Goal: Navigation & Orientation: Find specific page/section

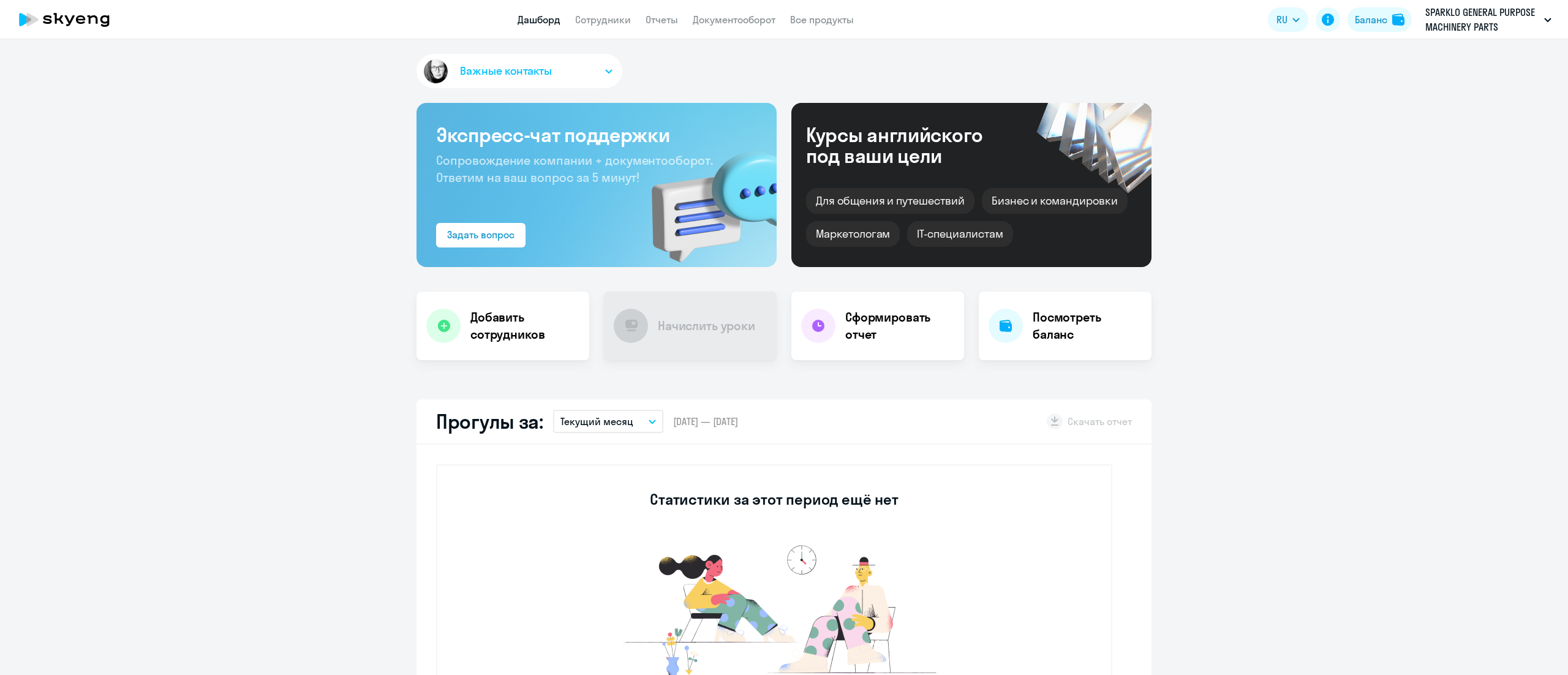
select select "30"
drag, startPoint x: 584, startPoint y: 14, endPoint x: 595, endPoint y: 12, distance: 11.2
click at [583, 14] on link "Сотрудники" at bounding box center [603, 20] width 55 height 12
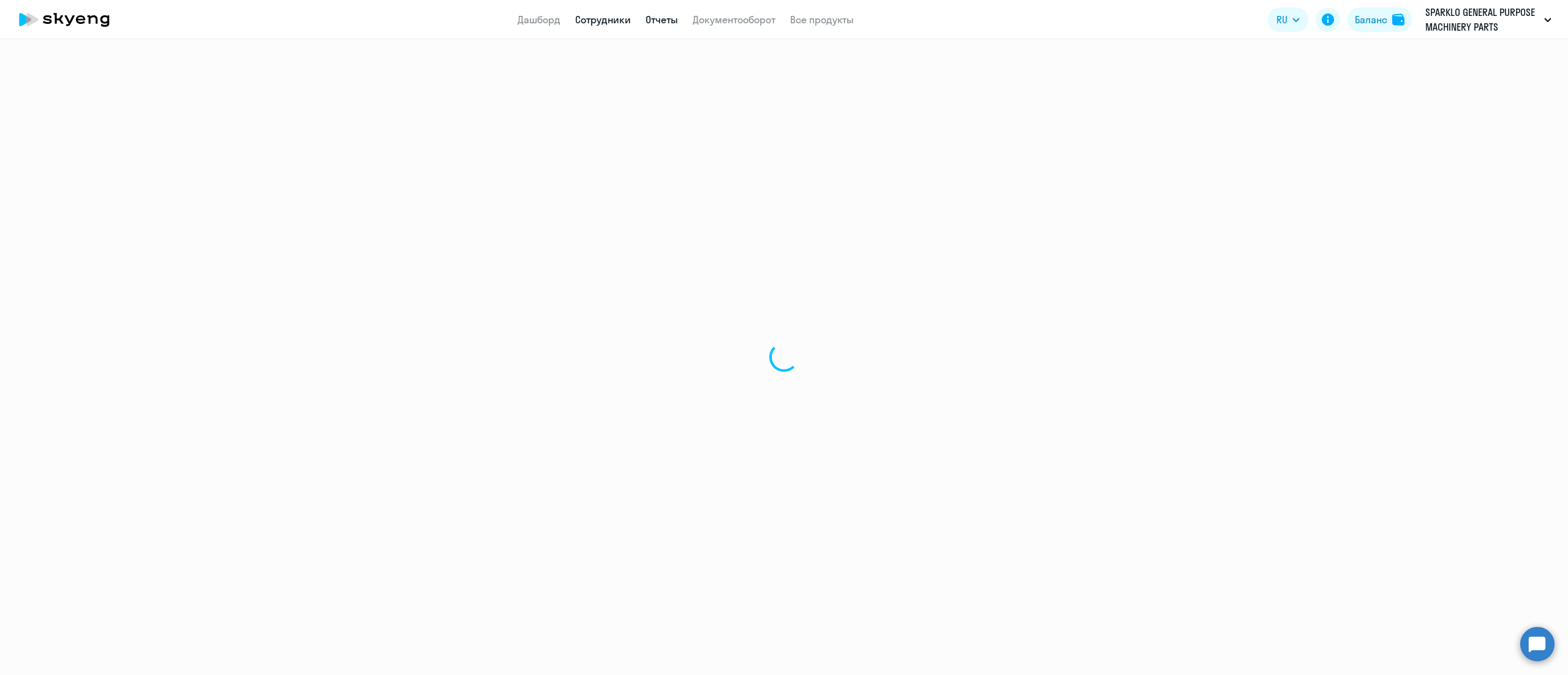
select select "30"
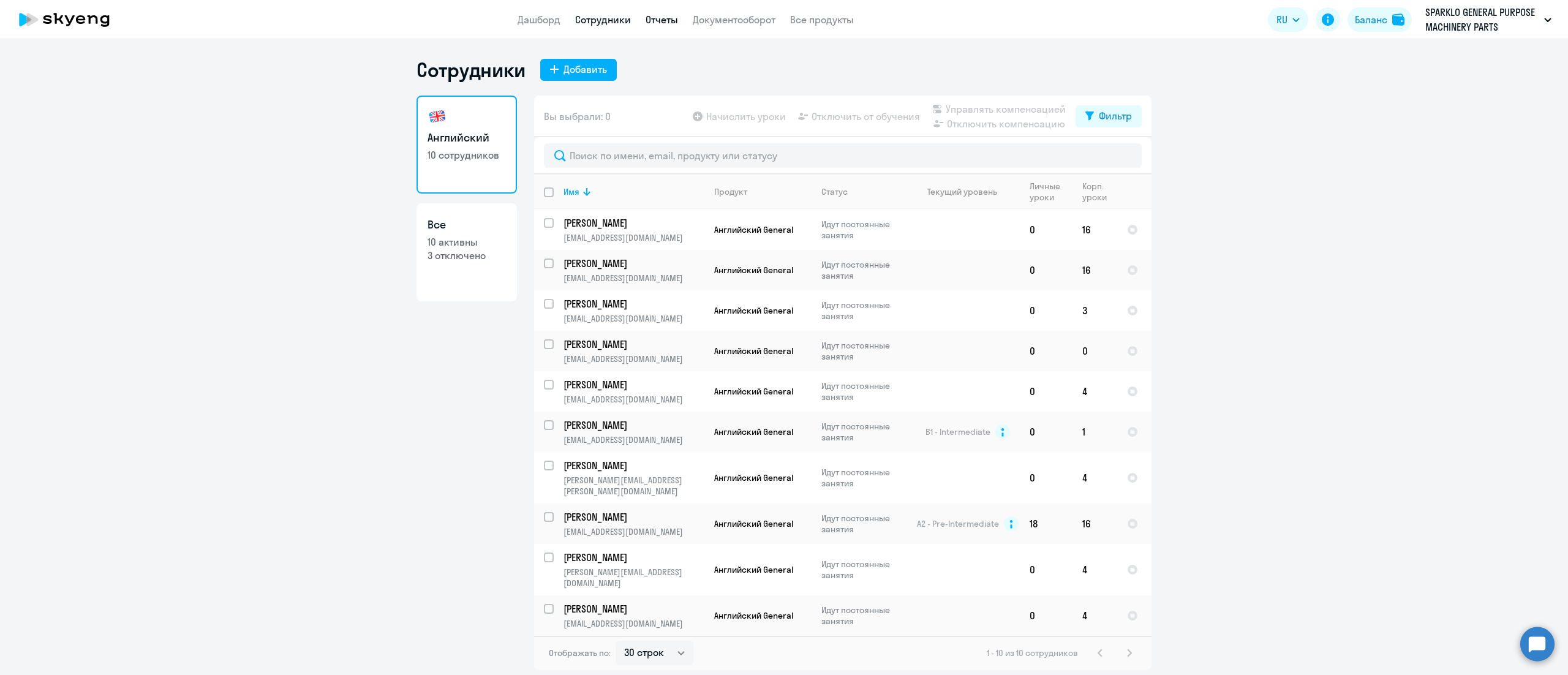
click at [645, 23] on link "Отчеты" at bounding box center [661, 20] width 32 height 12
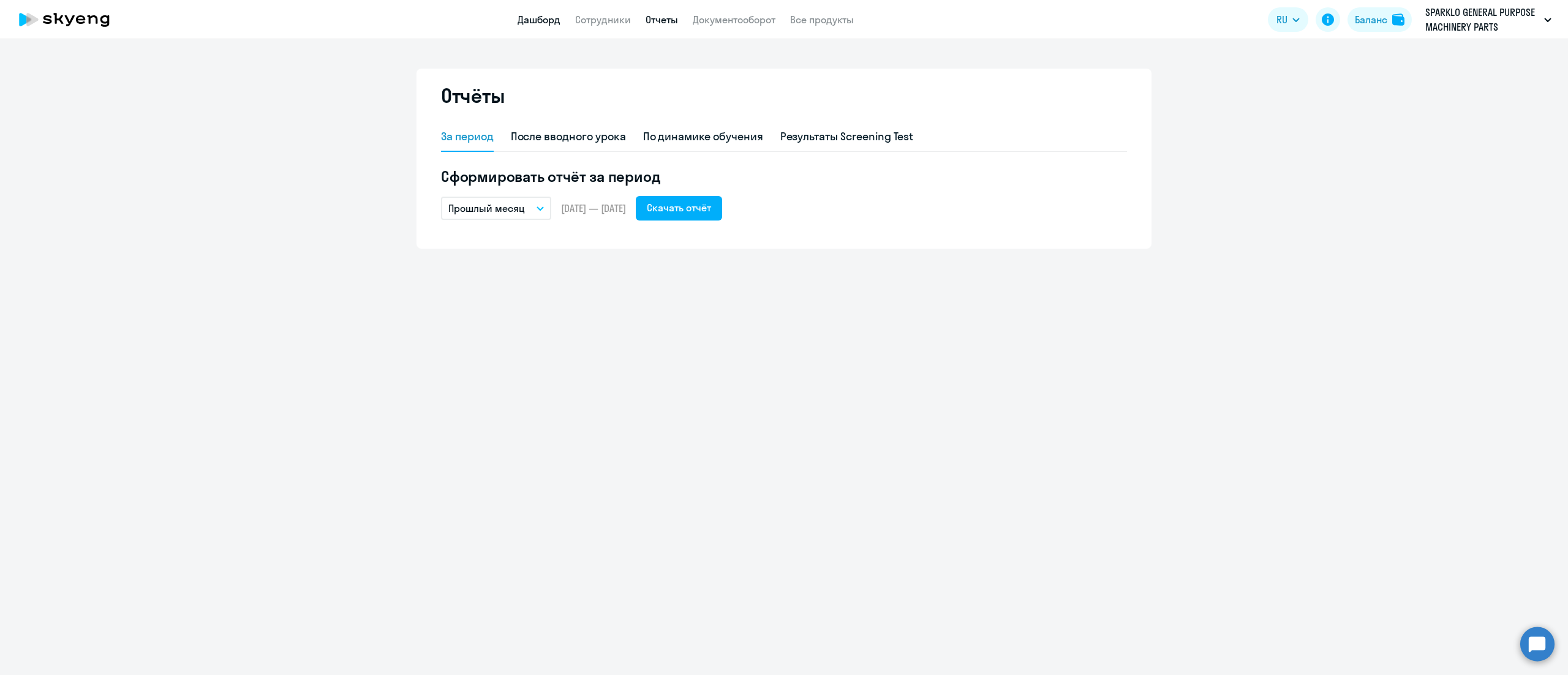
click at [549, 24] on link "Дашборд" at bounding box center [539, 20] width 43 height 12
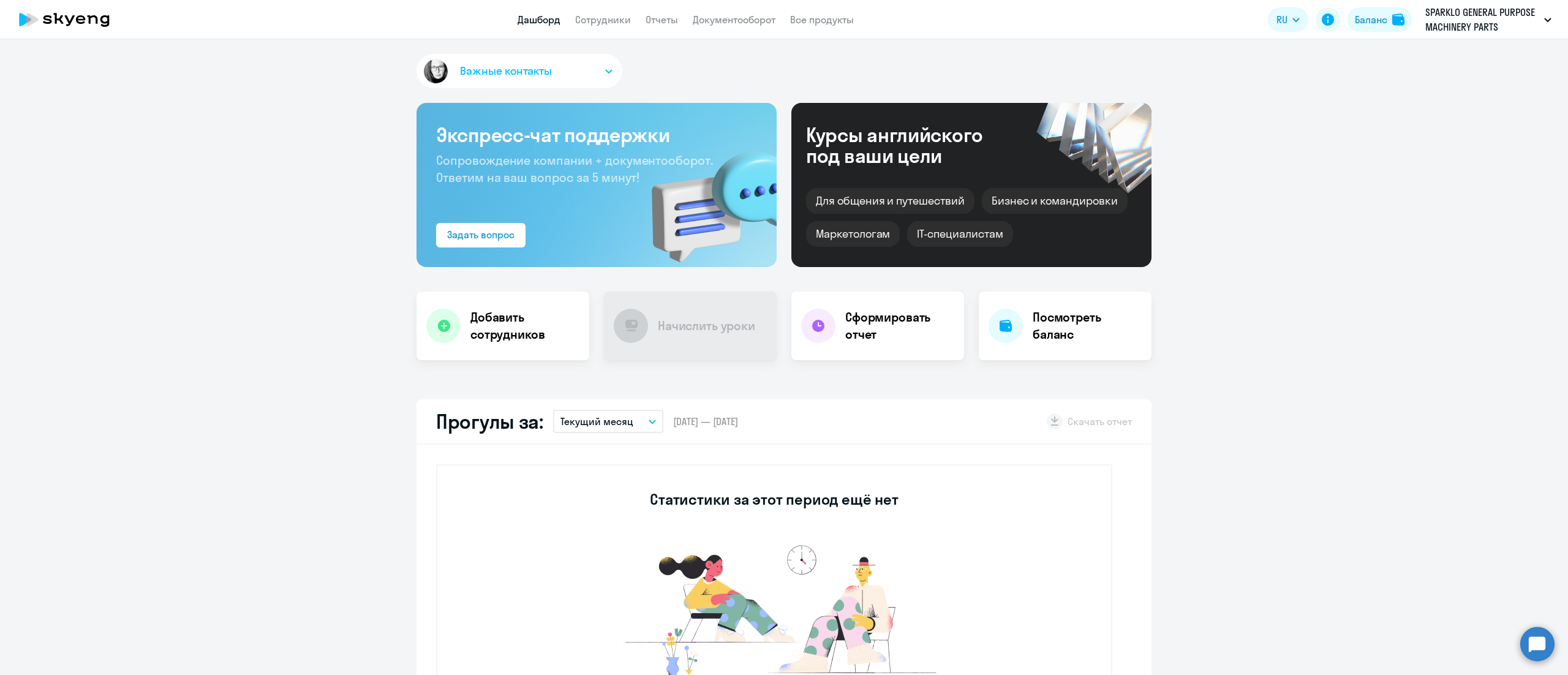
select select "30"
